Goal: Find specific page/section: Find specific page/section

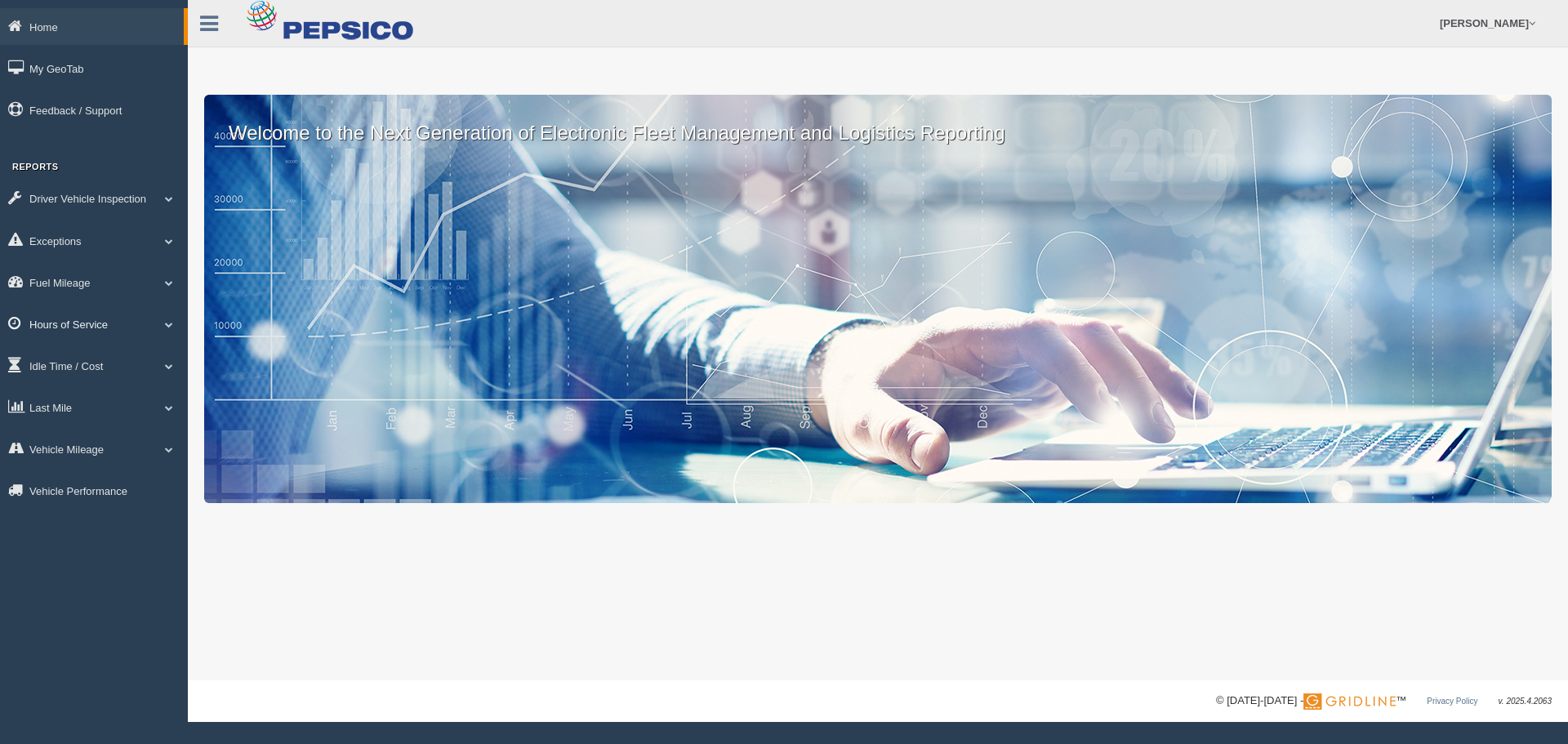
click at [80, 321] on link "Hours of Service" at bounding box center [94, 324] width 188 height 37
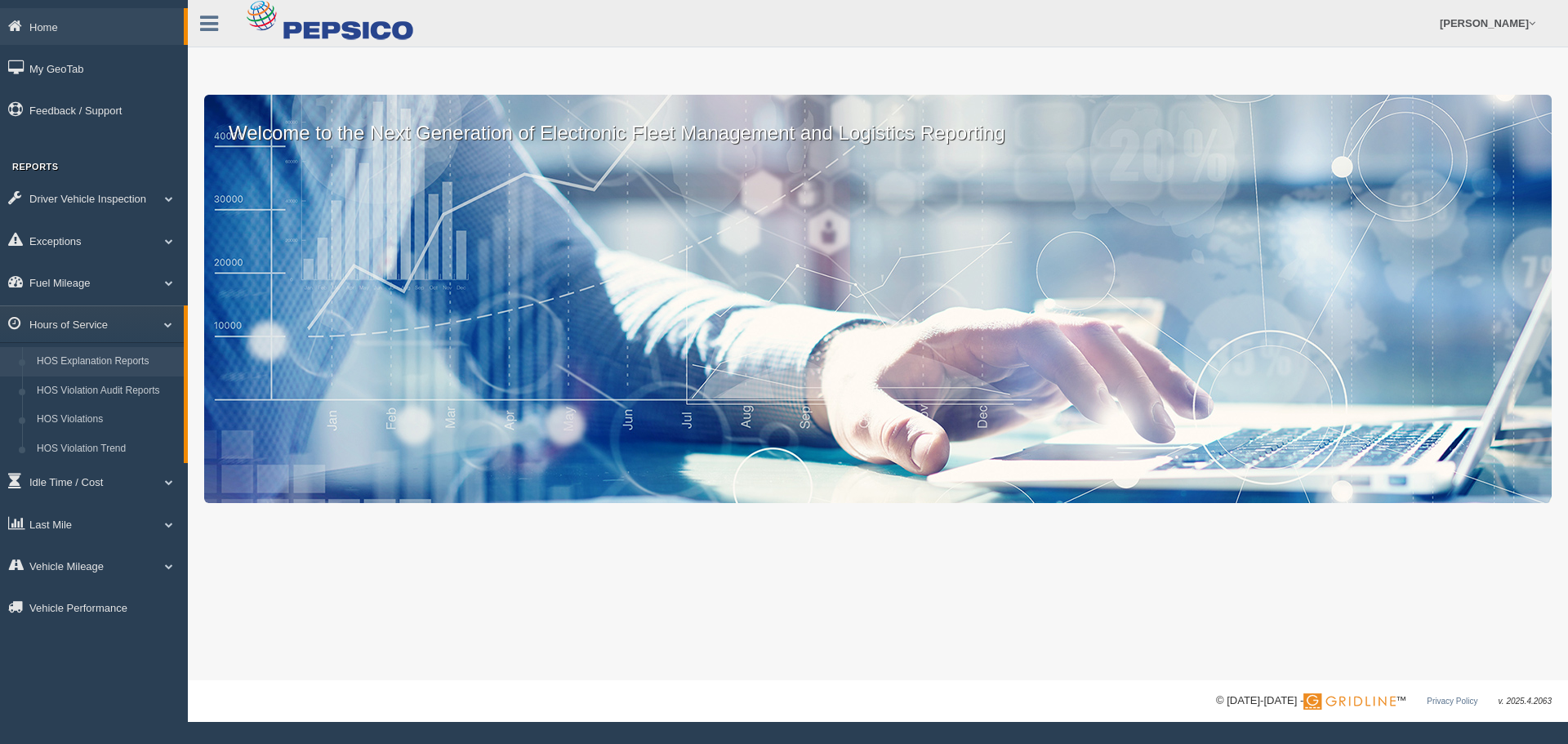
click at [85, 368] on link "HOS Explanation Reports" at bounding box center [106, 361] width 155 height 29
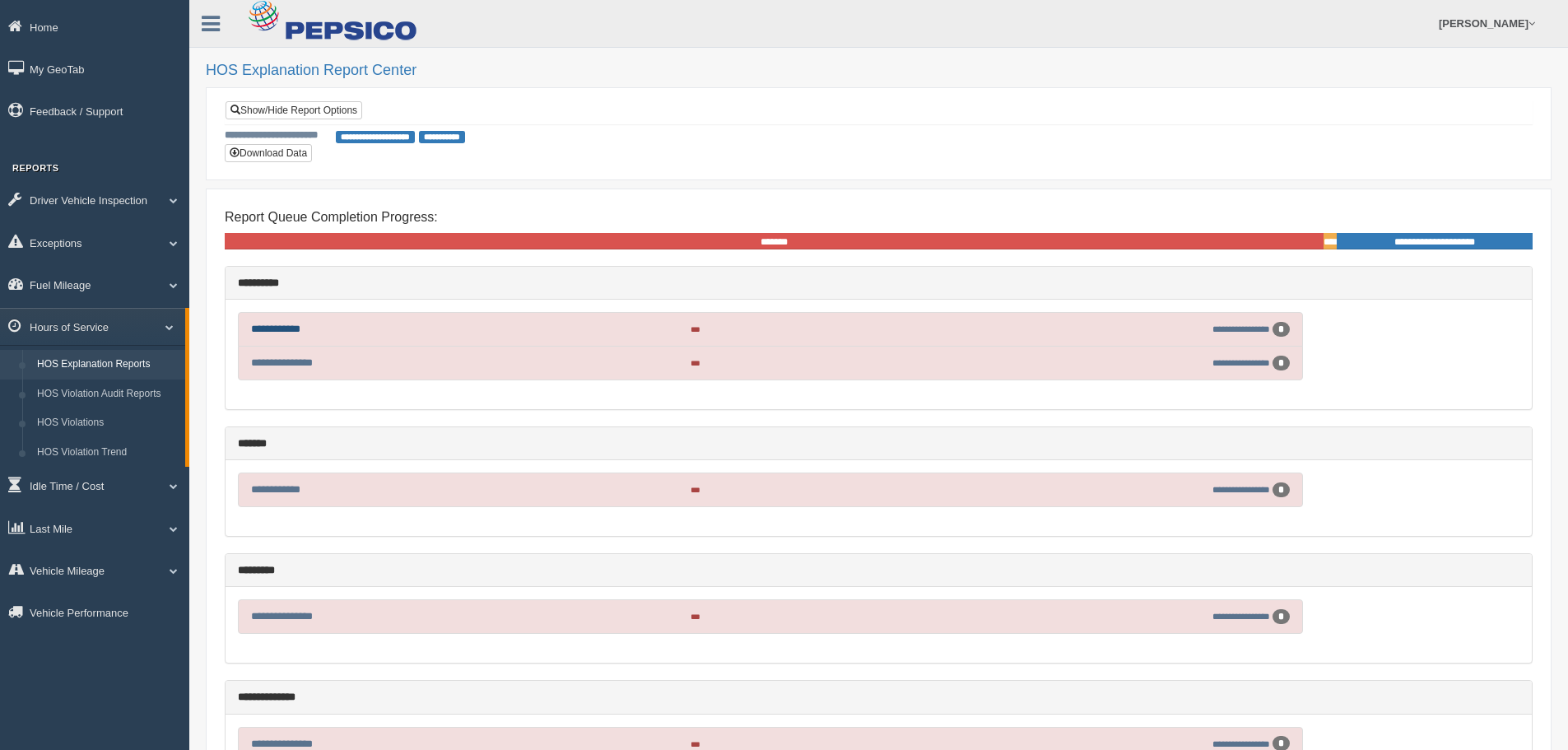
click at [286, 328] on link "**********" at bounding box center [276, 329] width 50 height 11
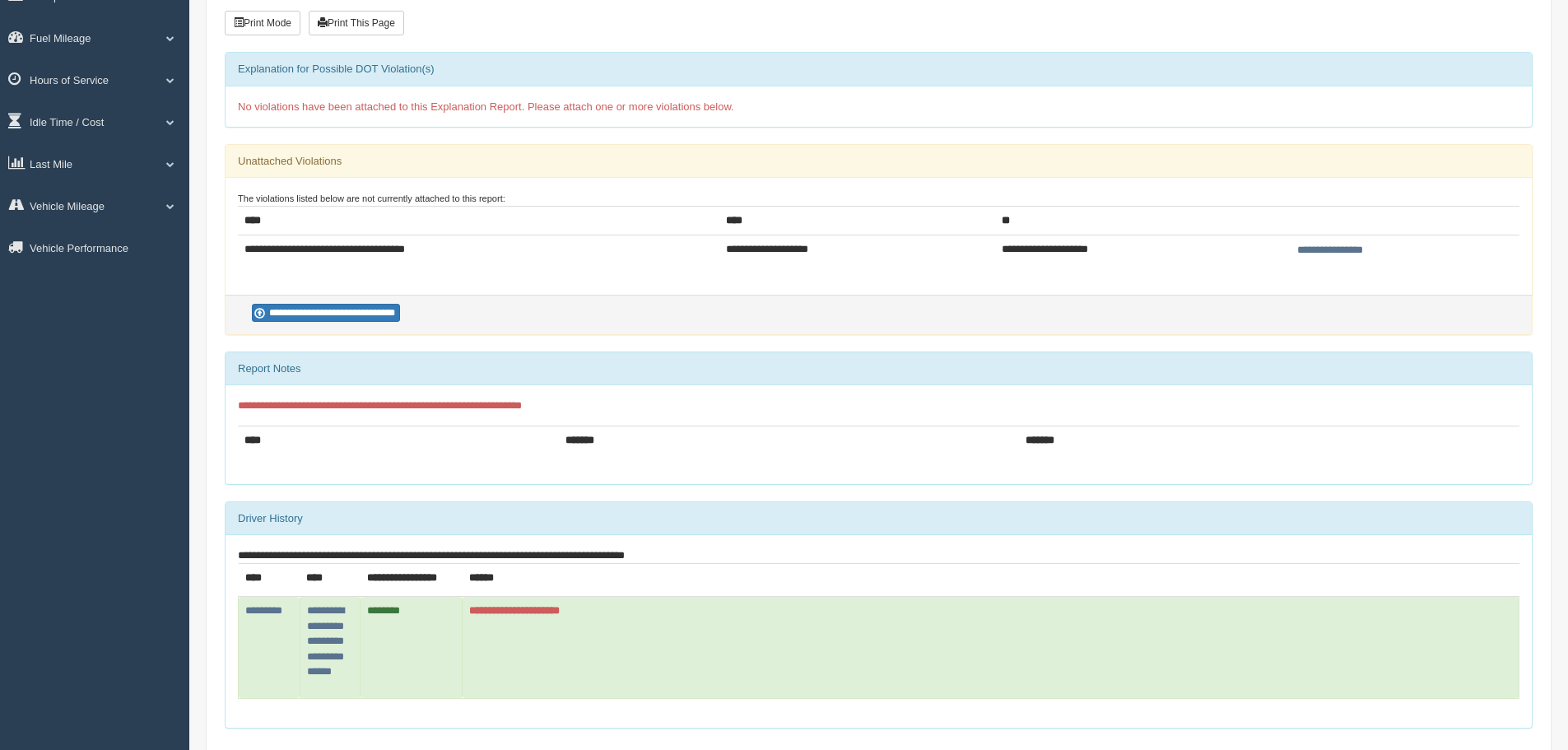
scroll to position [83, 0]
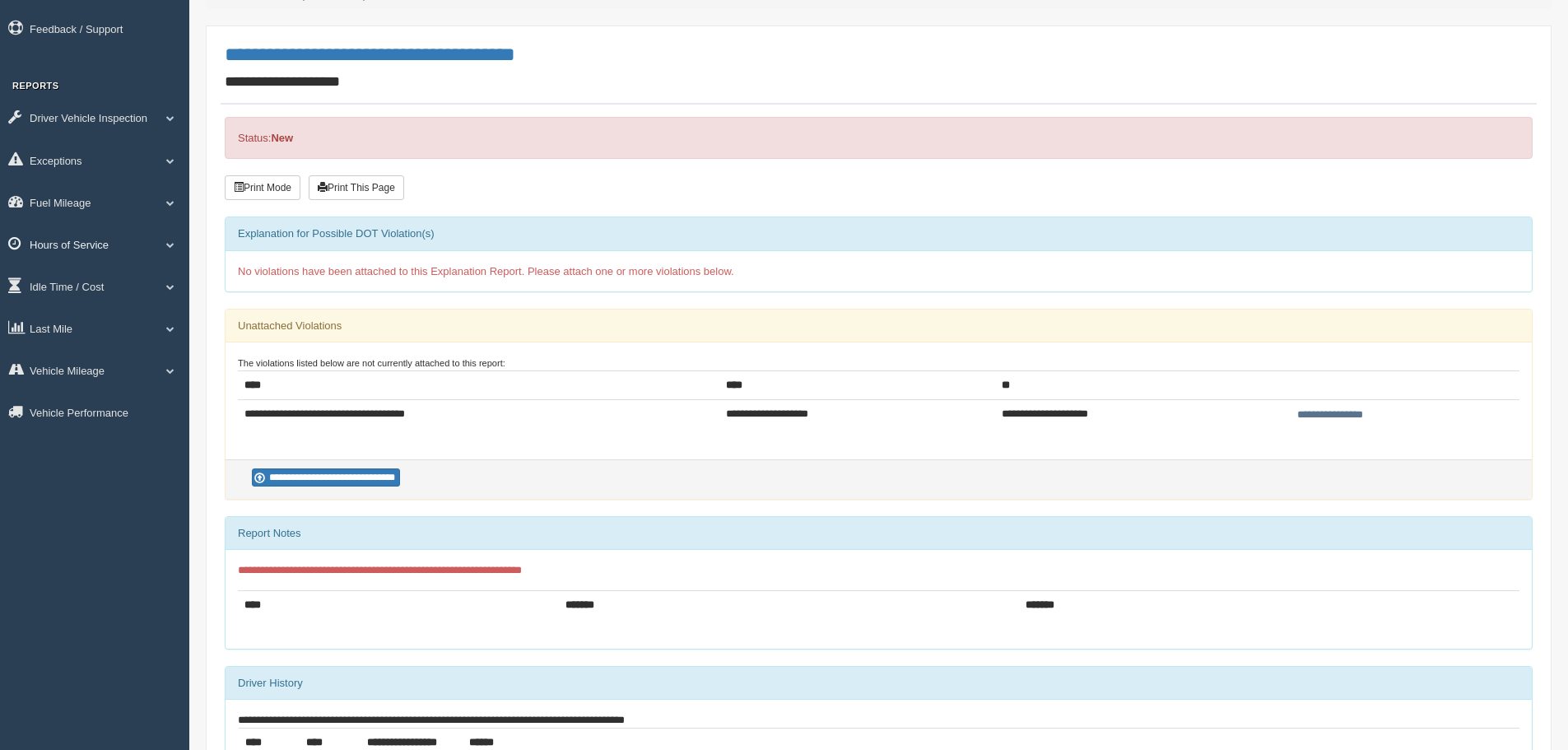
click at [110, 242] on link "Hours of Service" at bounding box center [94, 244] width 190 height 37
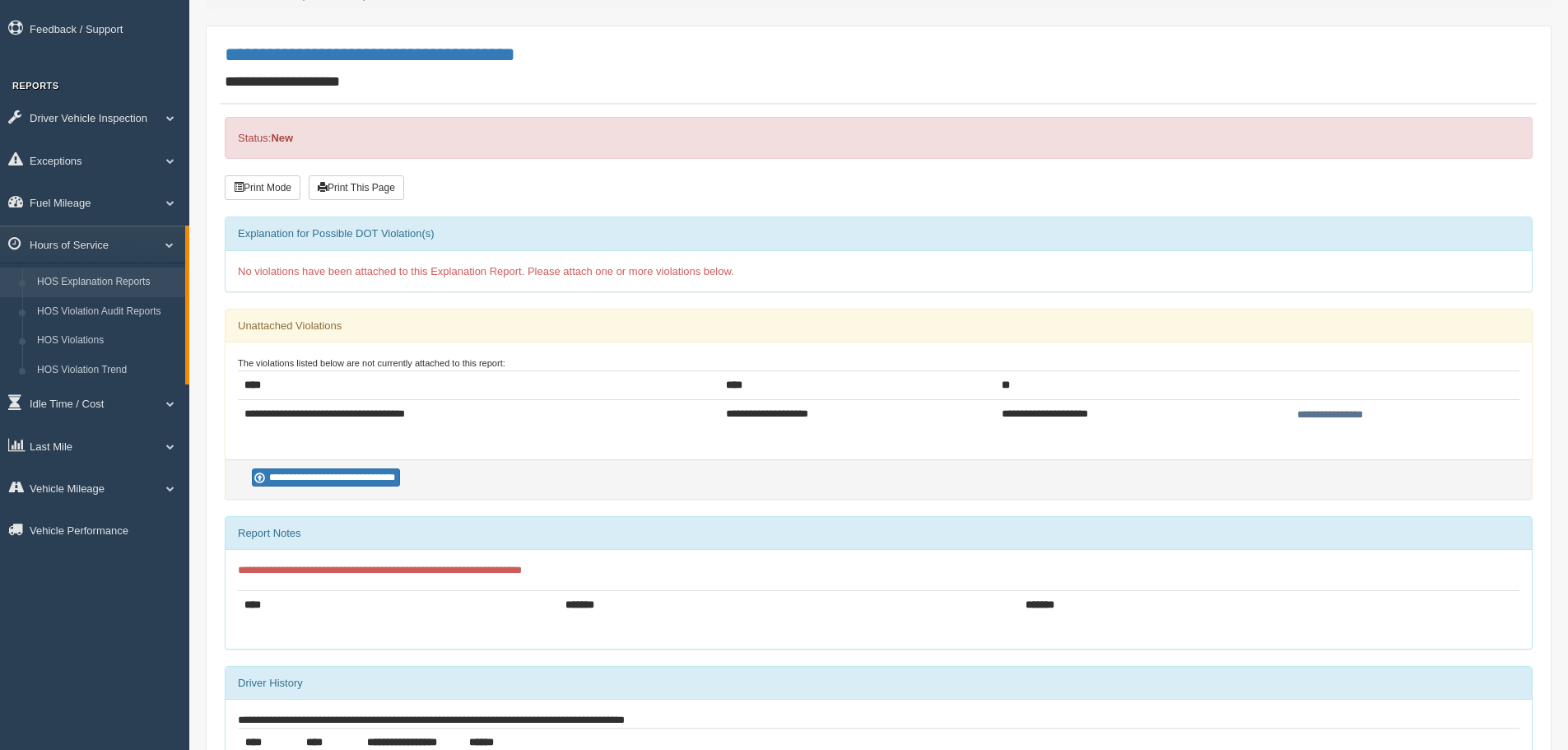
click at [98, 281] on link "HOS Explanation Reports" at bounding box center [107, 282] width 156 height 29
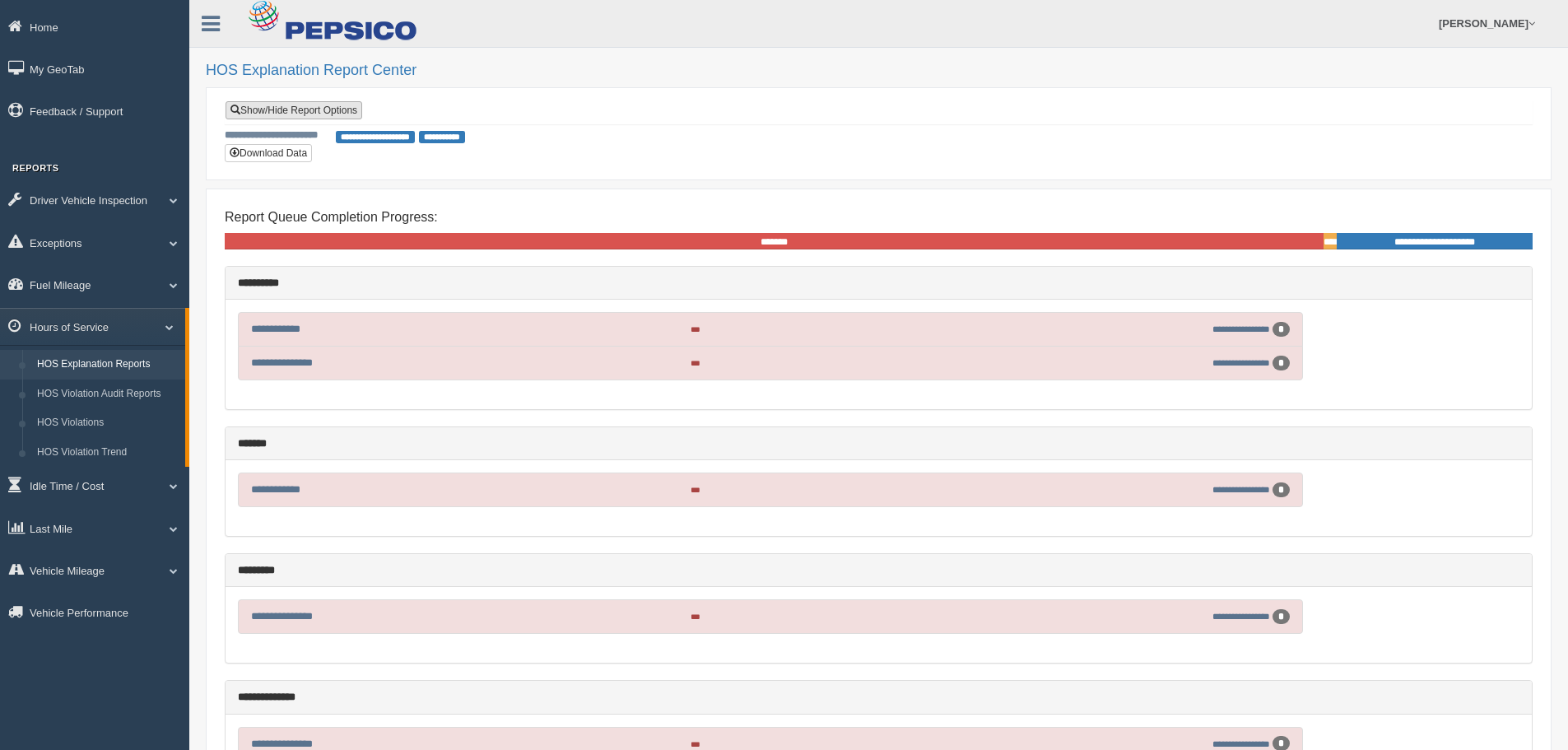
click at [278, 111] on link "Show/Hide Report Options" at bounding box center [294, 110] width 136 height 18
